Goal: Use online tool/utility: Utilize a website feature to perform a specific function

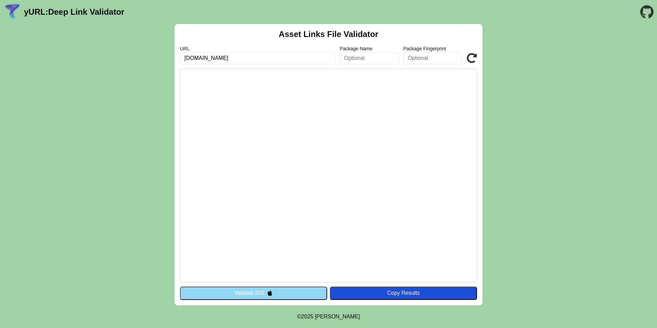
type input "[DOMAIN_NAME]"
click at [270, 287] on button "Validate iOS" at bounding box center [253, 292] width 147 height 13
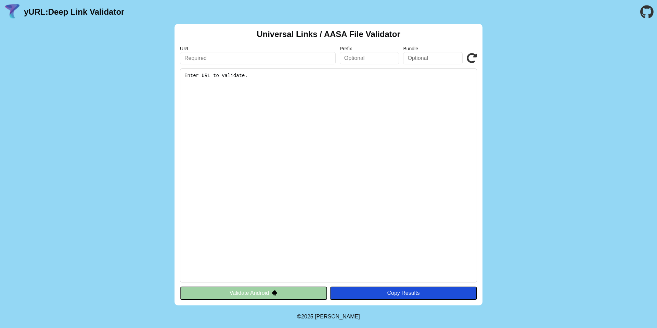
click at [215, 57] on input "text" at bounding box center [258, 58] width 156 height 12
paste input "[DOMAIN_NAME]"
type input "[DOMAIN_NAME]"
click at [255, 291] on button "Validate Android" at bounding box center [253, 292] width 147 height 13
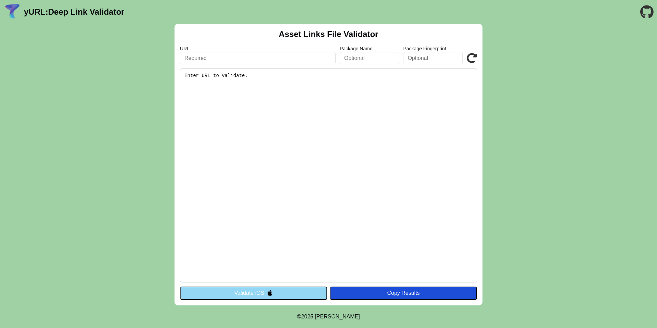
click at [213, 60] on input "text" at bounding box center [258, 58] width 156 height 12
paste input "[DOMAIN_NAME]"
type input "[DOMAIN_NAME]"
click button "Validate" at bounding box center [0, 0] width 0 height 0
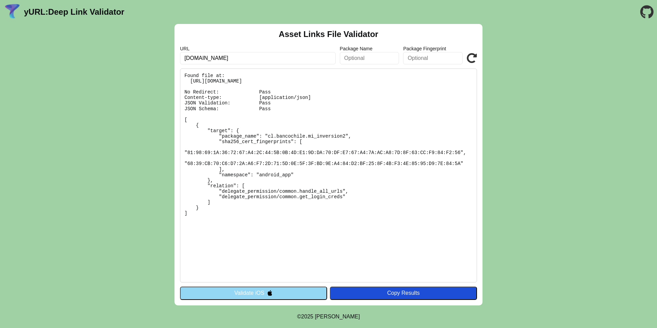
drag, startPoint x: 229, startPoint y: 57, endPoint x: 242, endPoint y: 61, distance: 14.1
click at [229, 57] on input "[DOMAIN_NAME]" at bounding box center [258, 58] width 156 height 12
type input "mi-inversion2-dev.web.app"
click button "Validate" at bounding box center [0, 0] width 0 height 0
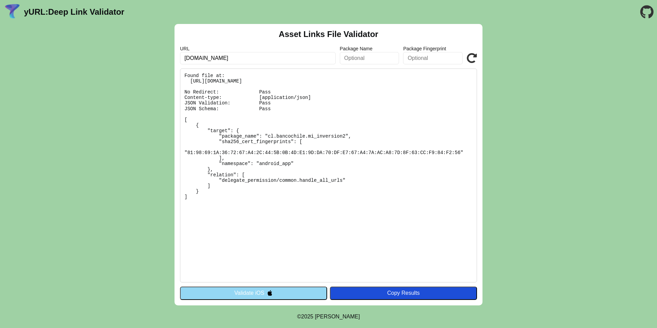
click at [247, 50] on label "URL" at bounding box center [258, 48] width 156 height 5
click at [260, 61] on input "[DOMAIN_NAME]" at bounding box center [258, 58] width 156 height 12
click button "Validate" at bounding box center [0, 0] width 0 height 0
click at [260, 57] on input "[DOMAIN_NAME]" at bounding box center [258, 58] width 156 height 12
click at [256, 60] on input "[DOMAIN_NAME]" at bounding box center [258, 58] width 156 height 12
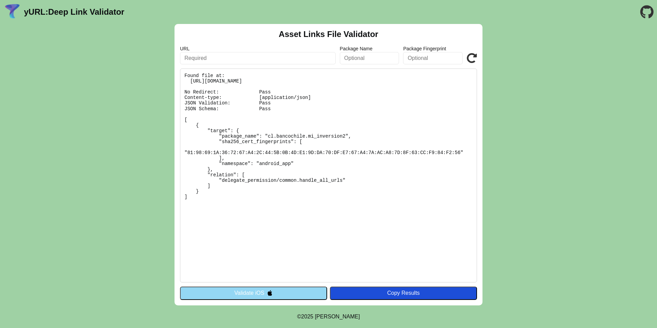
paste input "mibanco3.web.app"
type input "mibanco3.web.app"
click button "Validate" at bounding box center [0, 0] width 0 height 0
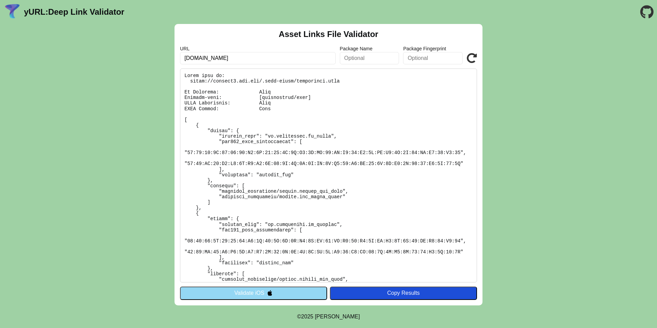
scroll to position [6, 0]
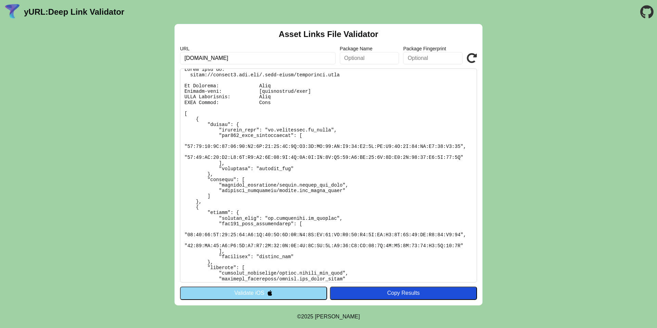
click at [250, 53] on input "[DOMAIN_NAME]" at bounding box center [258, 58] width 156 height 12
click at [250, 56] on input "[DOMAIN_NAME]" at bounding box center [258, 58] width 156 height 12
click at [242, 58] on input "[DOMAIN_NAME]" at bounding box center [258, 58] width 156 height 12
click at [249, 58] on input "[DOMAIN_NAME]" at bounding box center [258, 58] width 156 height 12
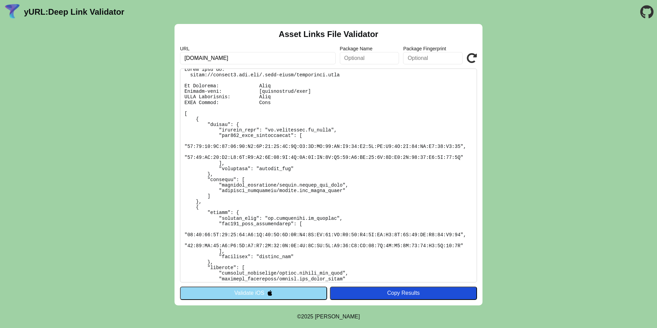
click at [249, 58] on input "[DOMAIN_NAME]" at bounding box center [258, 58] width 156 height 12
paste input "-inversion2-prod"
type input "[DOMAIN_NAME]"
click button "Validate" at bounding box center [0, 0] width 0 height 0
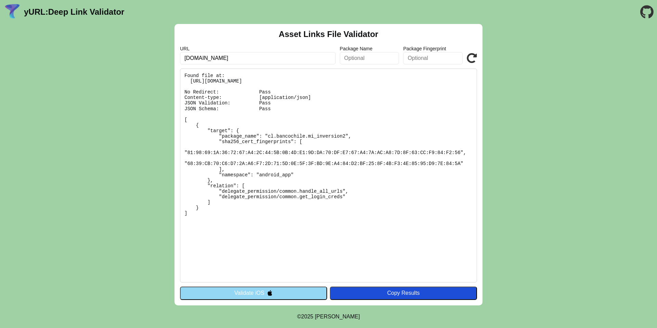
click at [230, 55] on input "[DOMAIN_NAME]" at bounding box center [258, 58] width 156 height 12
type input "[DOMAIN_NAME]"
click button "Validate" at bounding box center [0, 0] width 0 height 0
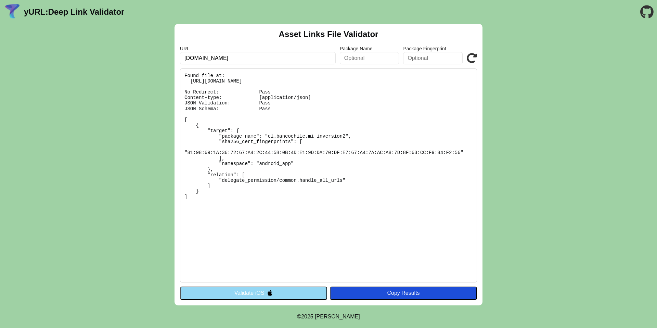
click at [227, 55] on input "[DOMAIN_NAME]" at bounding box center [258, 58] width 156 height 12
click at [255, 58] on input "mi-inversion2-dev.web.app" at bounding box center [258, 58] width 156 height 12
paste input "[DOMAIN_NAME]"
type input "mi-inversion2-prod.web.app"
click button "Validate" at bounding box center [0, 0] width 0 height 0
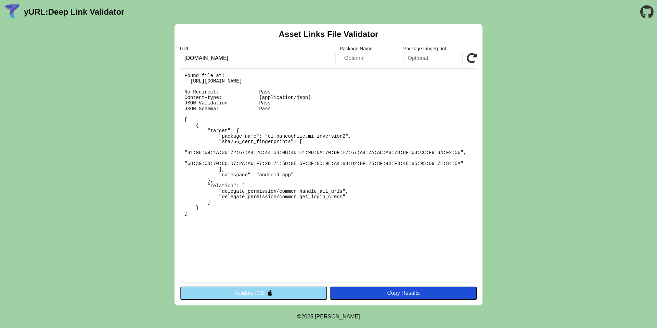
click at [254, 59] on input "mi-inversion2-prod.web.app" at bounding box center [258, 58] width 156 height 12
click at [249, 62] on input "mi-inversion2-prod.web.app" at bounding box center [258, 58] width 156 height 12
click at [249, 62] on input "[DOMAIN_NAME]" at bounding box center [258, 58] width 156 height 12
paste input "banco3"
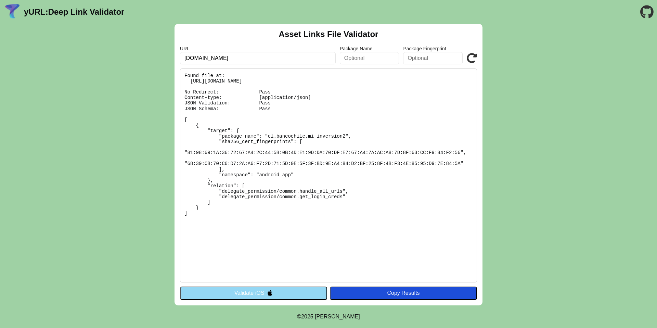
type input "[DOMAIN_NAME]"
click button "Validate" at bounding box center [0, 0] width 0 height 0
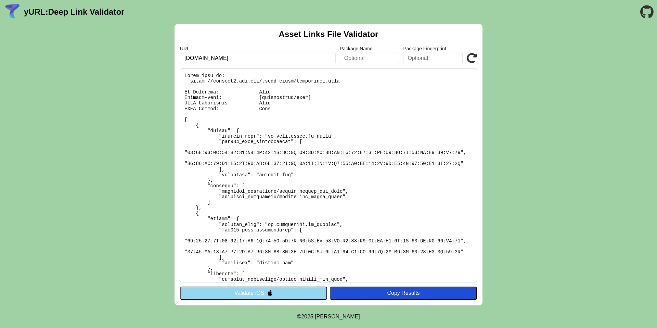
click at [306, 58] on input "[DOMAIN_NAME]" at bounding box center [258, 58] width 156 height 12
click at [306, 58] on input "mibanco3.web.app" at bounding box center [258, 58] width 156 height 12
paste input "https://mi-inversion2-prod.web.app/404.html"
drag, startPoint x: 268, startPoint y: 56, endPoint x: 310, endPoint y: 59, distance: 41.8
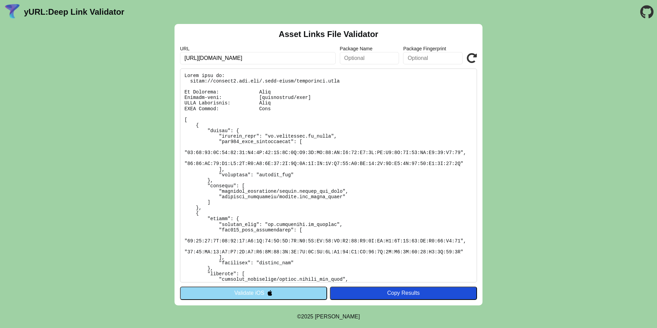
click at [310, 59] on input "https://mi-inversion2-prod.web.app/404.html" at bounding box center [258, 58] width 156 height 12
type input "[URL][DOMAIN_NAME]"
click button "Validate" at bounding box center [0, 0] width 0 height 0
